Goal: Information Seeking & Learning: Find contact information

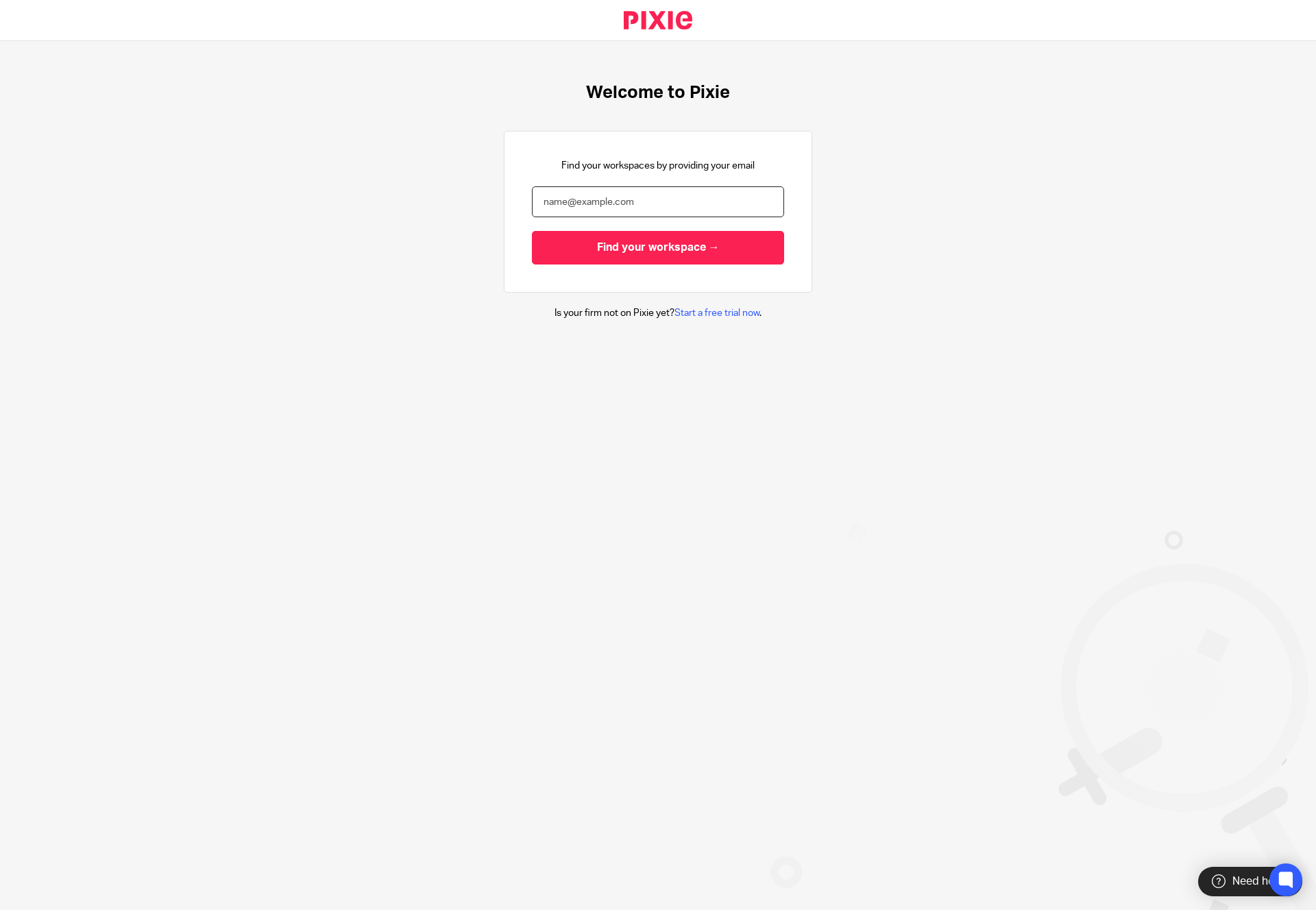
click at [648, 210] on input "email" at bounding box center [658, 202] width 252 height 31
type input "[PERSON_NAME][EMAIL_ADDRESS][DOMAIN_NAME]"
click at [663, 245] on input "Find your workspace →" at bounding box center [658, 247] width 252 height 34
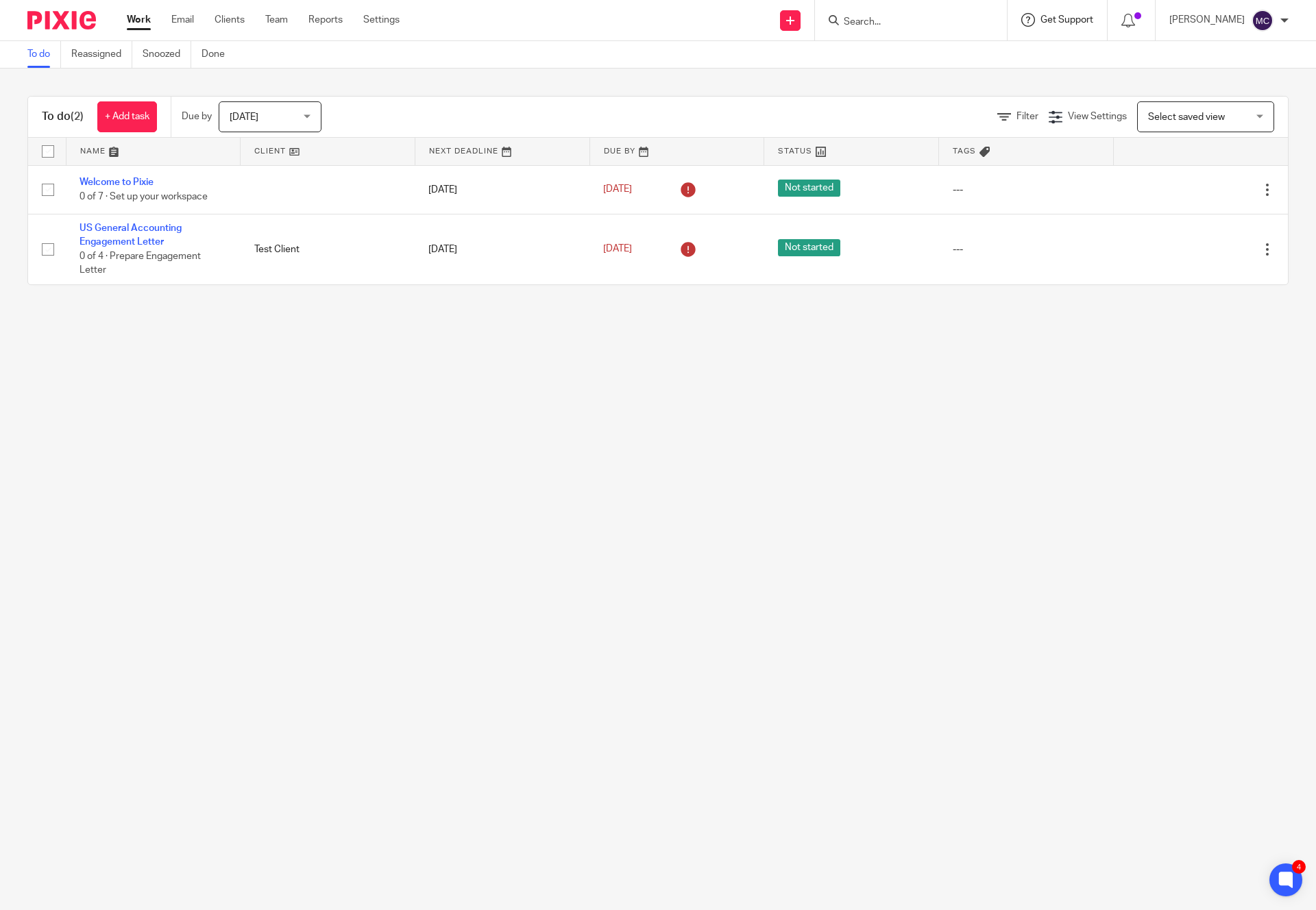
click at [1081, 18] on span "Get Support" at bounding box center [1067, 20] width 53 height 10
click at [1046, 127] on span "View roadmap" at bounding box center [1040, 129] width 85 height 15
click at [1066, 21] on span "Get Support" at bounding box center [1067, 20] width 53 height 10
click at [1038, 135] on span "View roadmap" at bounding box center [1040, 129] width 85 height 15
click at [1280, 875] on icon at bounding box center [1286, 880] width 15 height 18
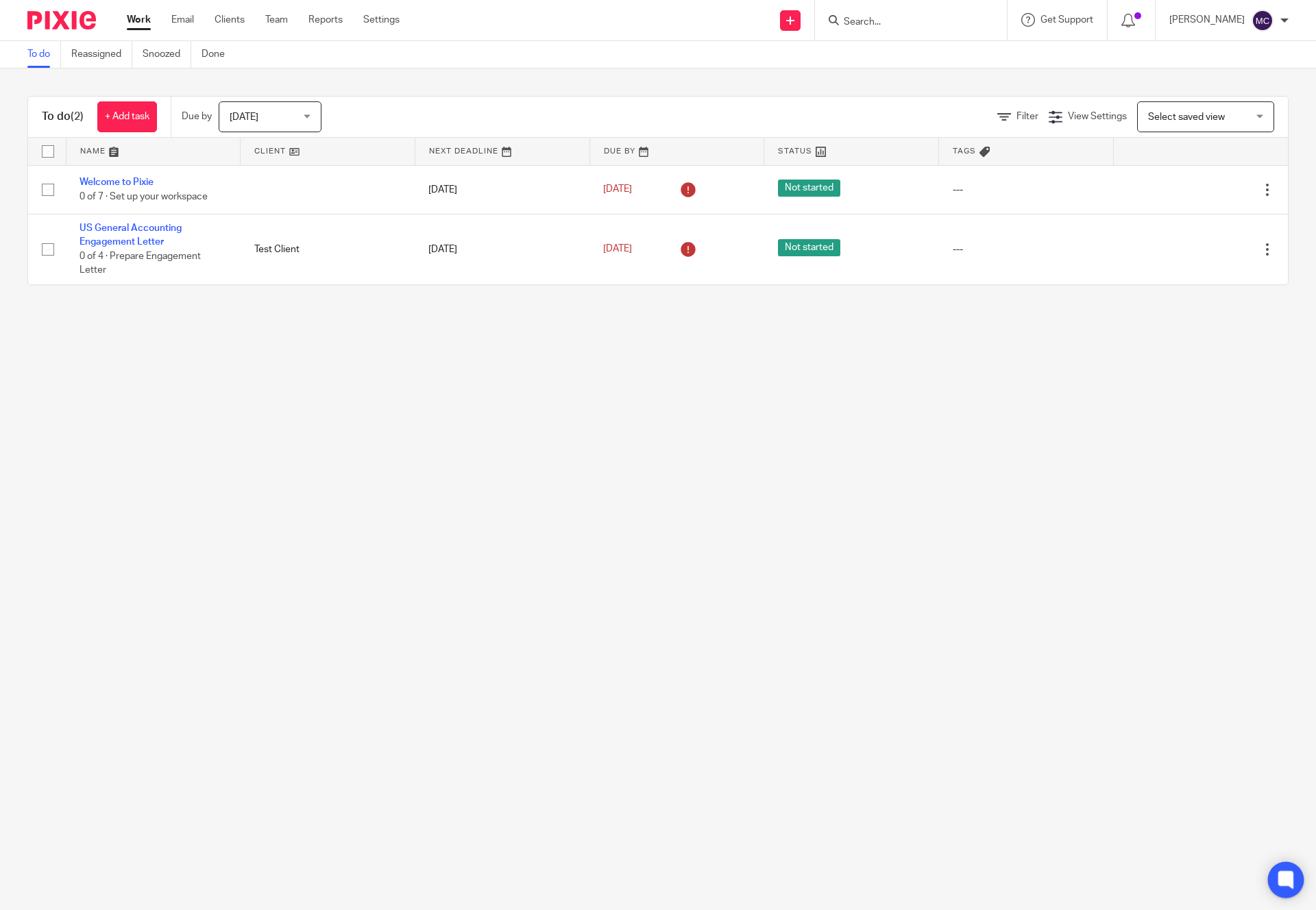
click at [1295, 879] on icon at bounding box center [1286, 880] width 23 height 23
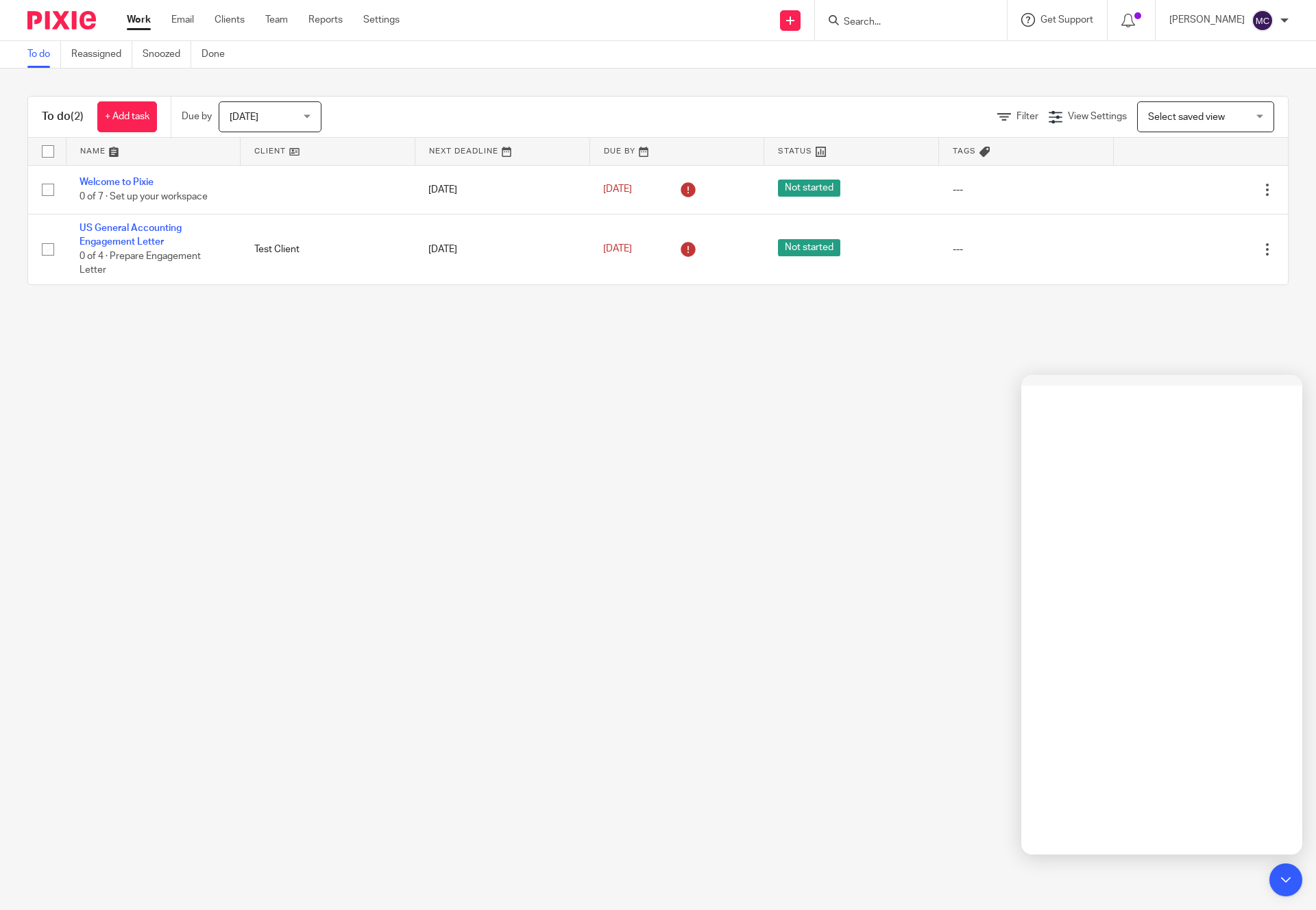
click at [1035, 17] on icon at bounding box center [1028, 19] width 14 height 14
click at [1045, 65] on link "Contact Support" at bounding box center [1047, 65] width 96 height 11
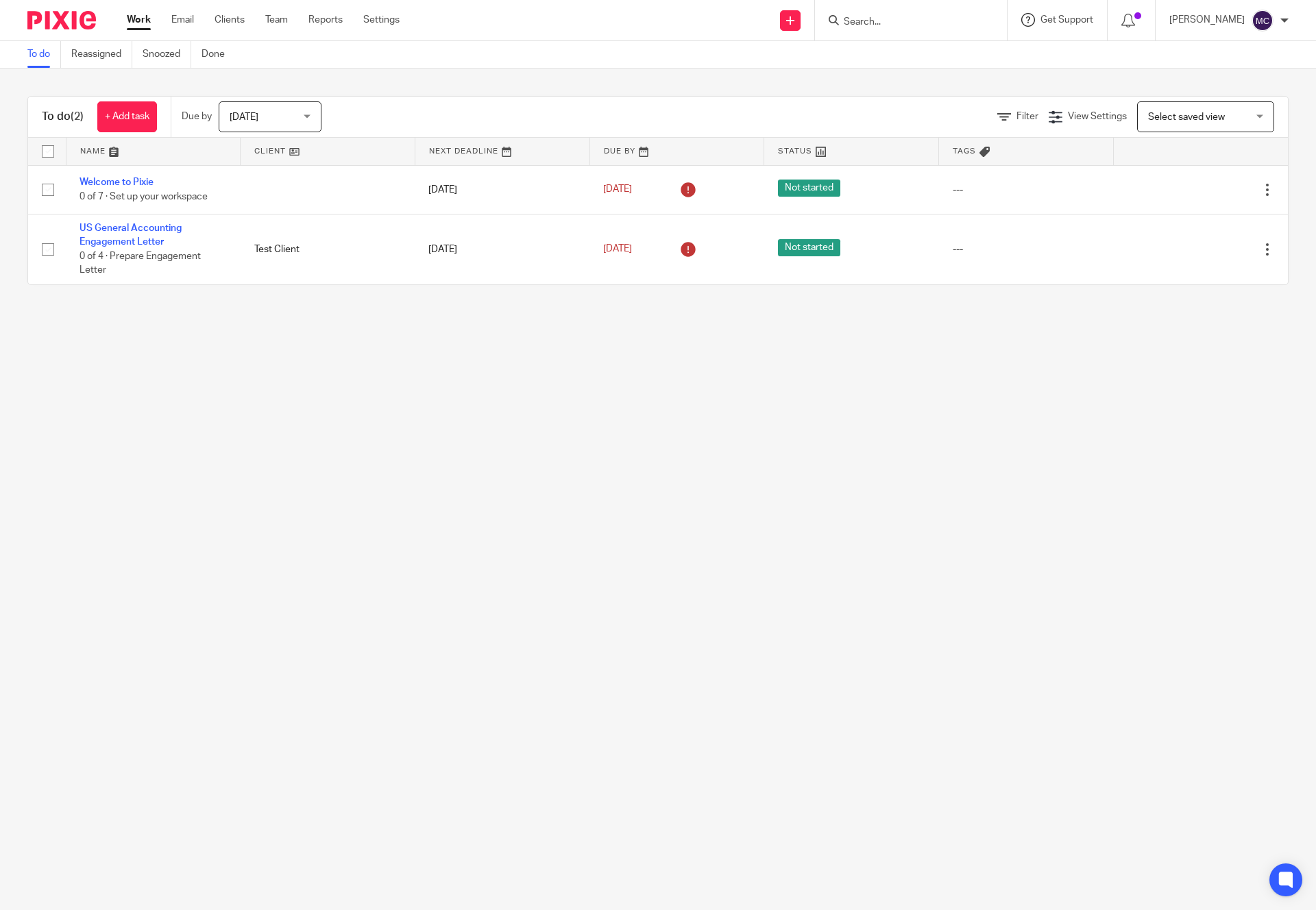
click at [1062, 15] on div "Get Support" at bounding box center [1057, 19] width 72 height 14
click at [1046, 64] on link "Contact Support" at bounding box center [1047, 65] width 96 height 11
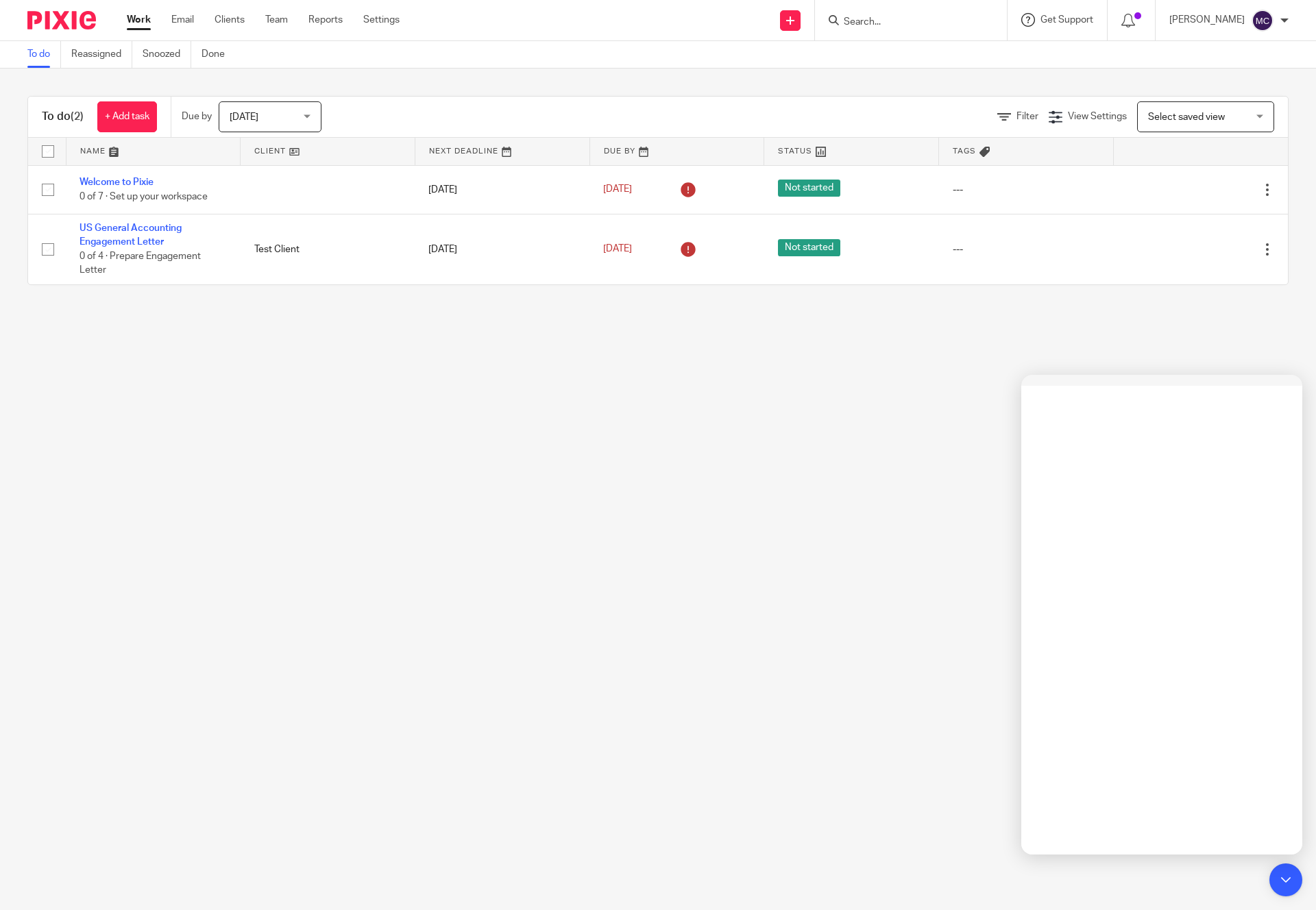
click at [1085, 25] on div "Get Support" at bounding box center [1057, 19] width 72 height 14
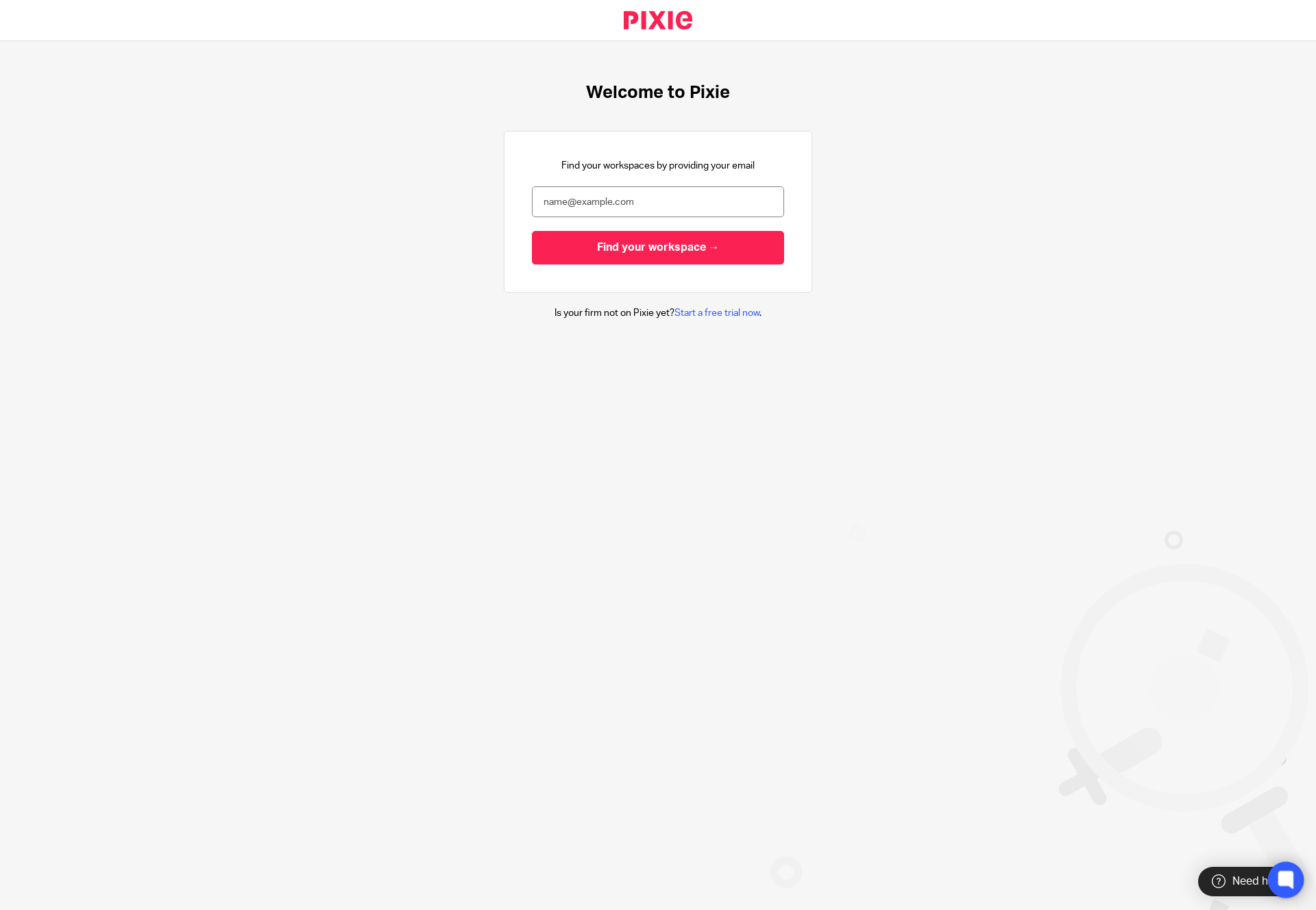
click at [1288, 878] on icon at bounding box center [1285, 879] width 10 height 10
